Goal: Task Accomplishment & Management: Manage account settings

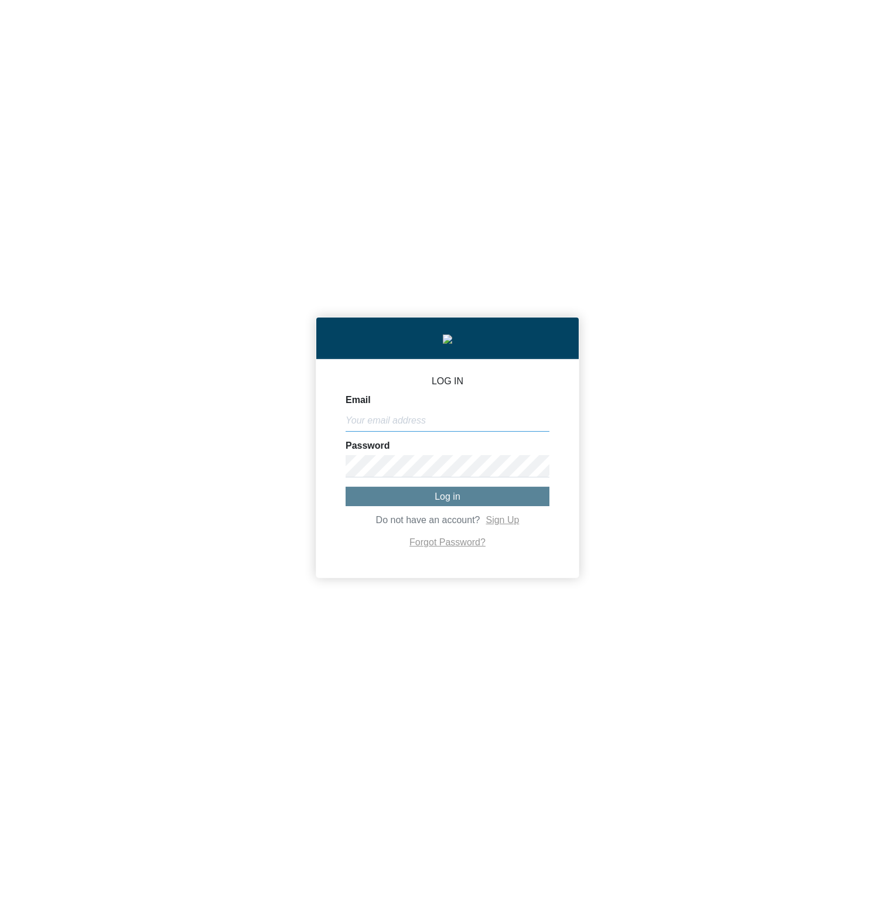
click at [487, 429] on input "Email" at bounding box center [448, 420] width 204 height 22
paste input "[PERSON_NAME][EMAIL_ADDRESS][DOMAIN_NAME]"
type input "[PERSON_NAME][EMAIL_ADDRESS][DOMAIN_NAME]"
click at [422, 500] on button "Log in" at bounding box center [448, 496] width 204 height 19
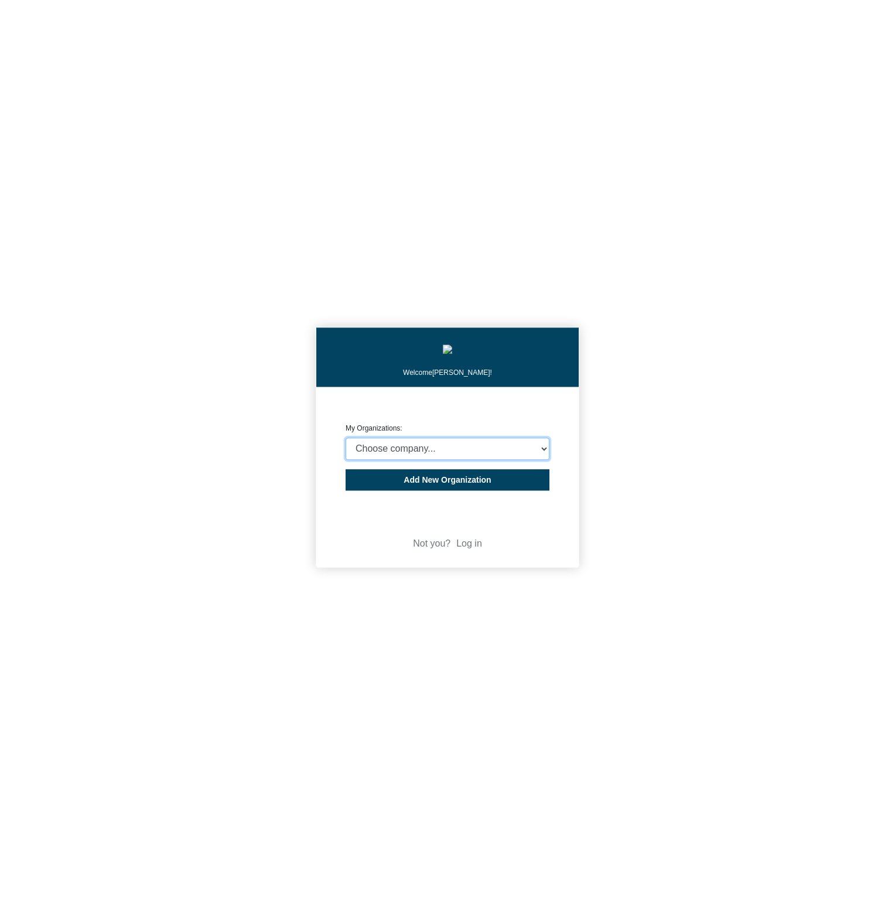
select select "4403414"
click at [346, 440] on select "Choose company... CARBON ANALYTICS LIMITED test6 Nekton Capital Limited Pacha S…" at bounding box center [448, 449] width 204 height 22
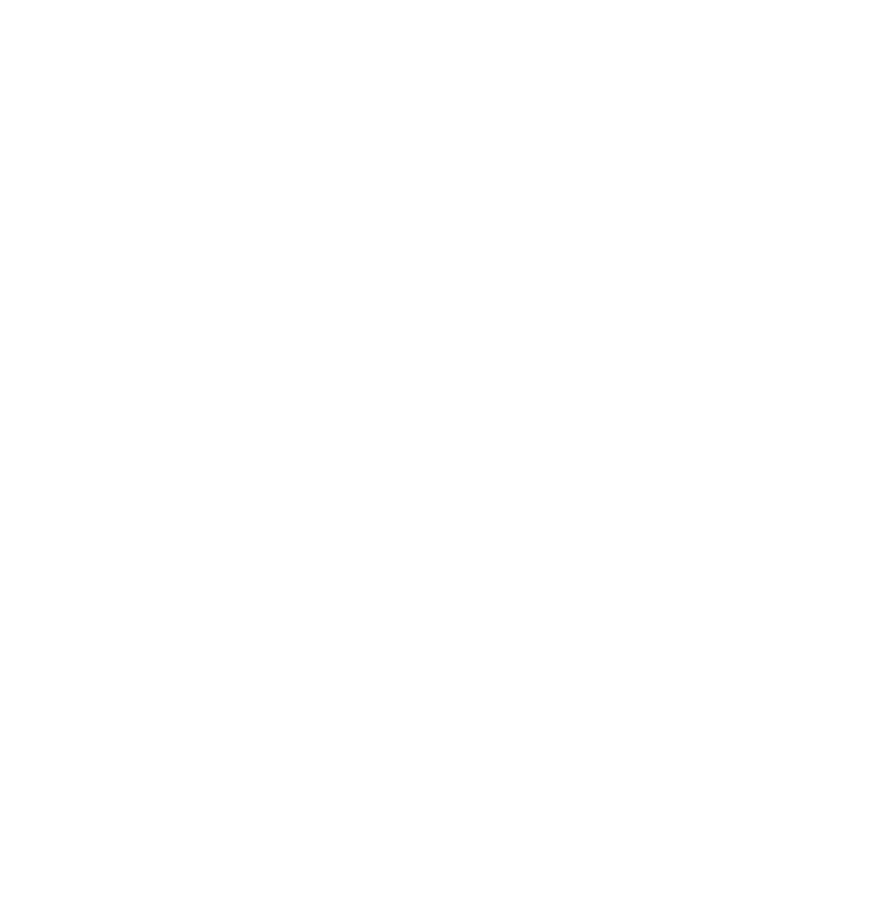
click at [668, 405] on body "We're offline! Leave a message" at bounding box center [447, 450] width 895 height 901
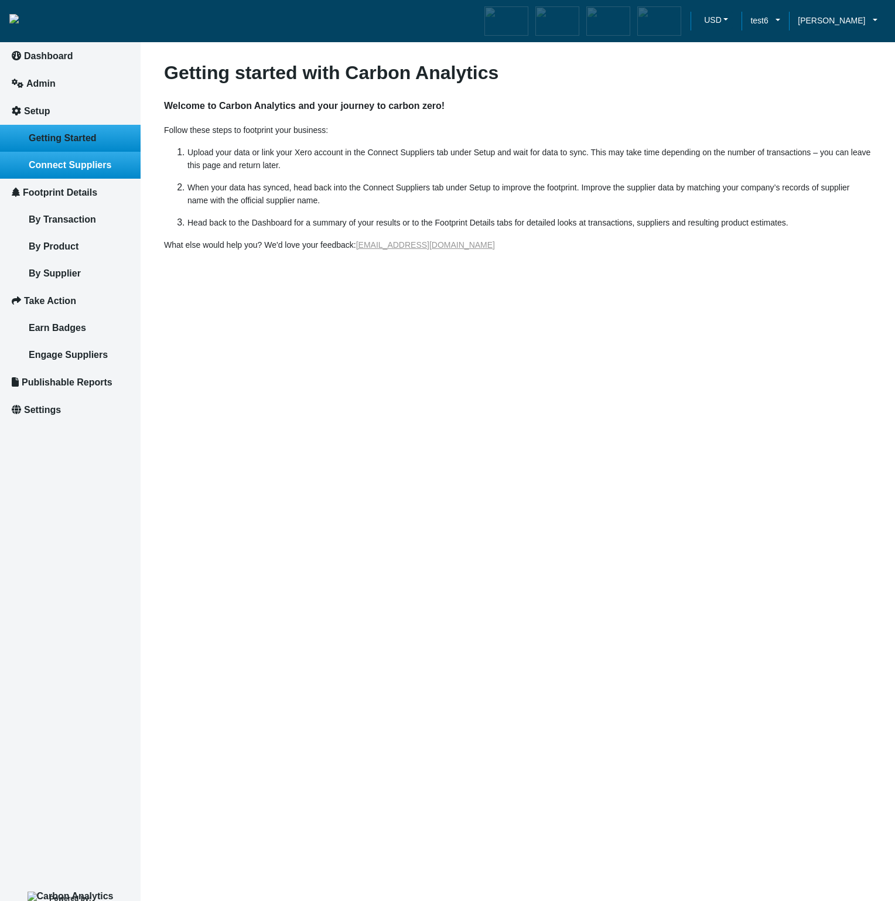
click at [37, 173] on link "Connect Suppliers" at bounding box center [70, 165] width 141 height 27
